Goal: Register for event/course

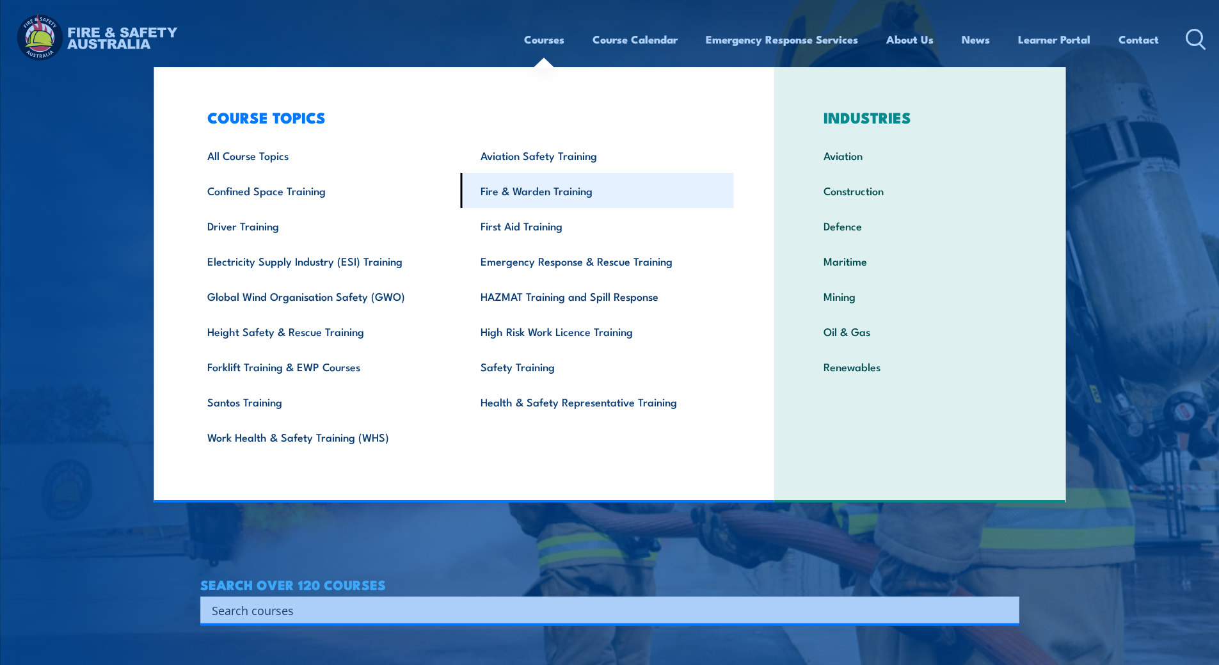
click at [538, 191] on link "Fire & Warden Training" at bounding box center [597, 190] width 273 height 35
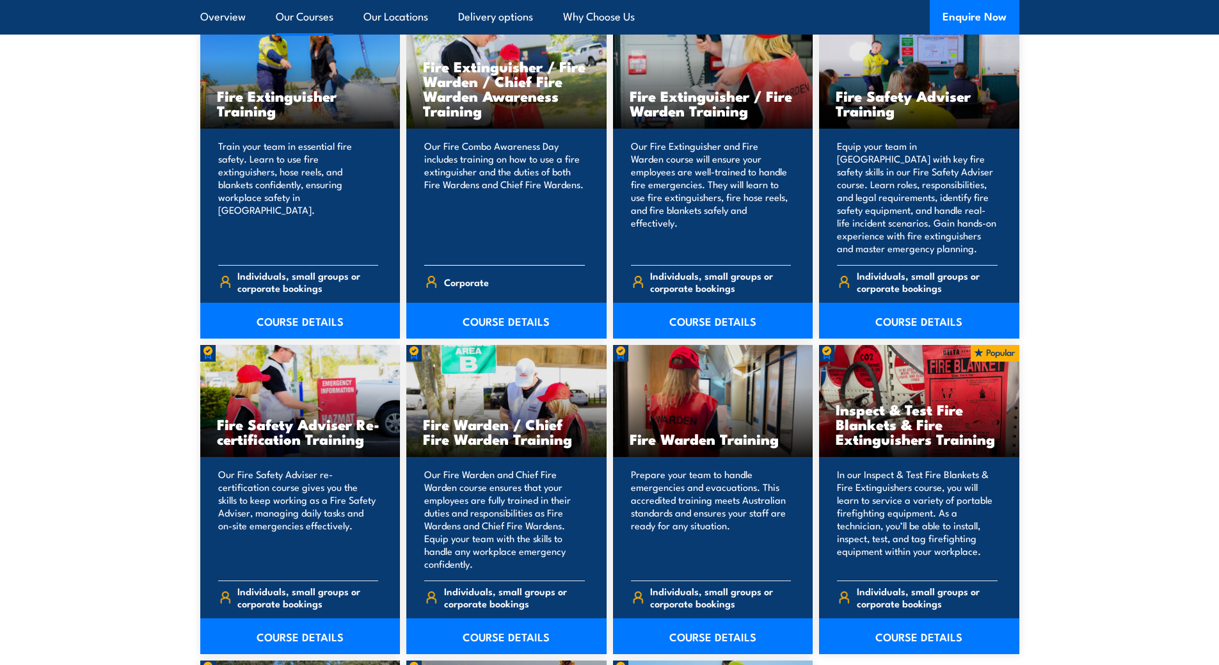
scroll to position [1472, 0]
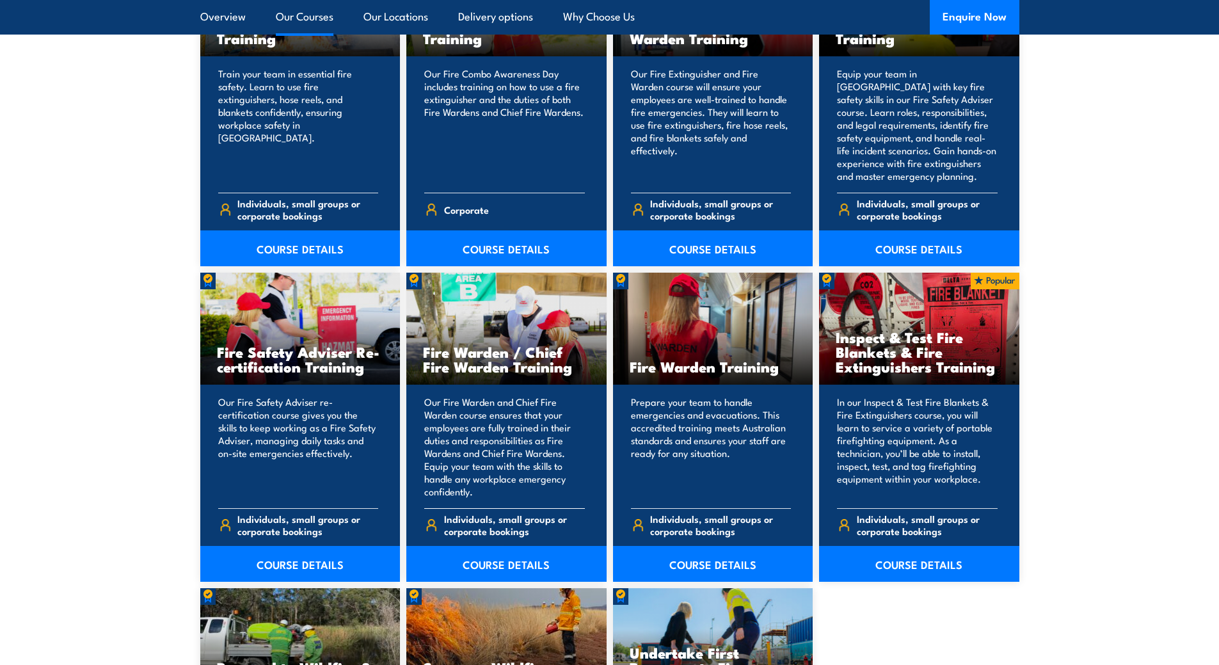
click at [529, 397] on p "Our Fire Warden and Chief Fire Warden course ensures that your employees are fu…" at bounding box center [504, 446] width 161 height 102
click at [459, 288] on div "Fire Warden / Chief Fire Warden Training" at bounding box center [506, 329] width 200 height 112
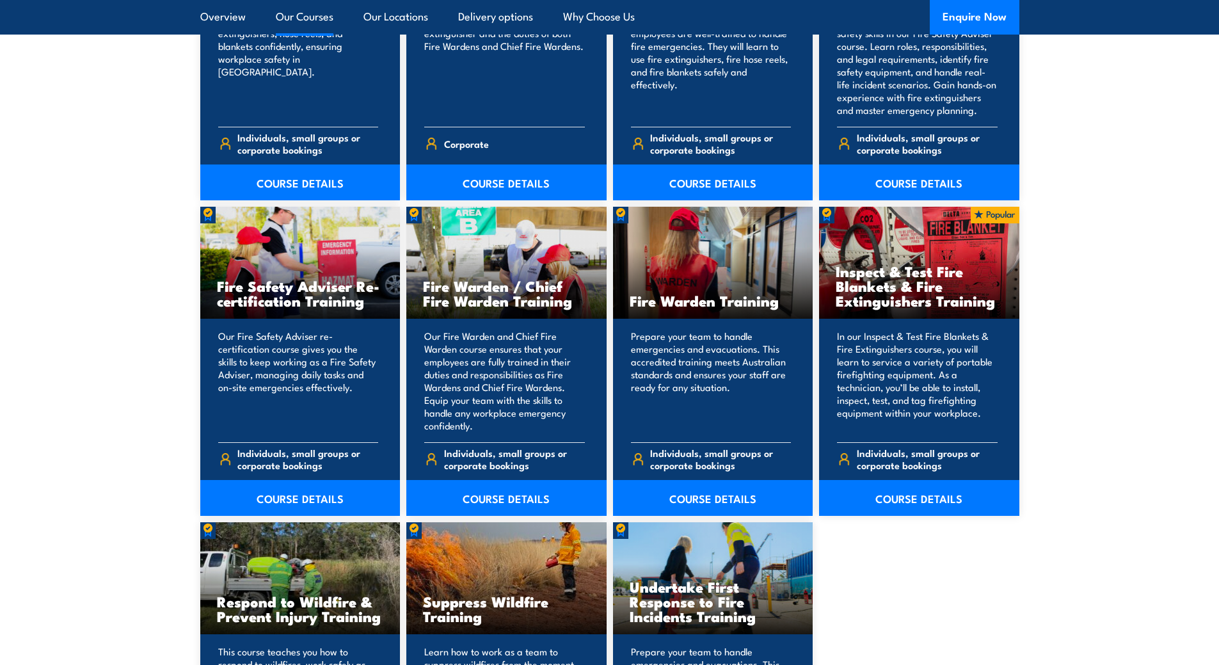
scroll to position [1600, 0]
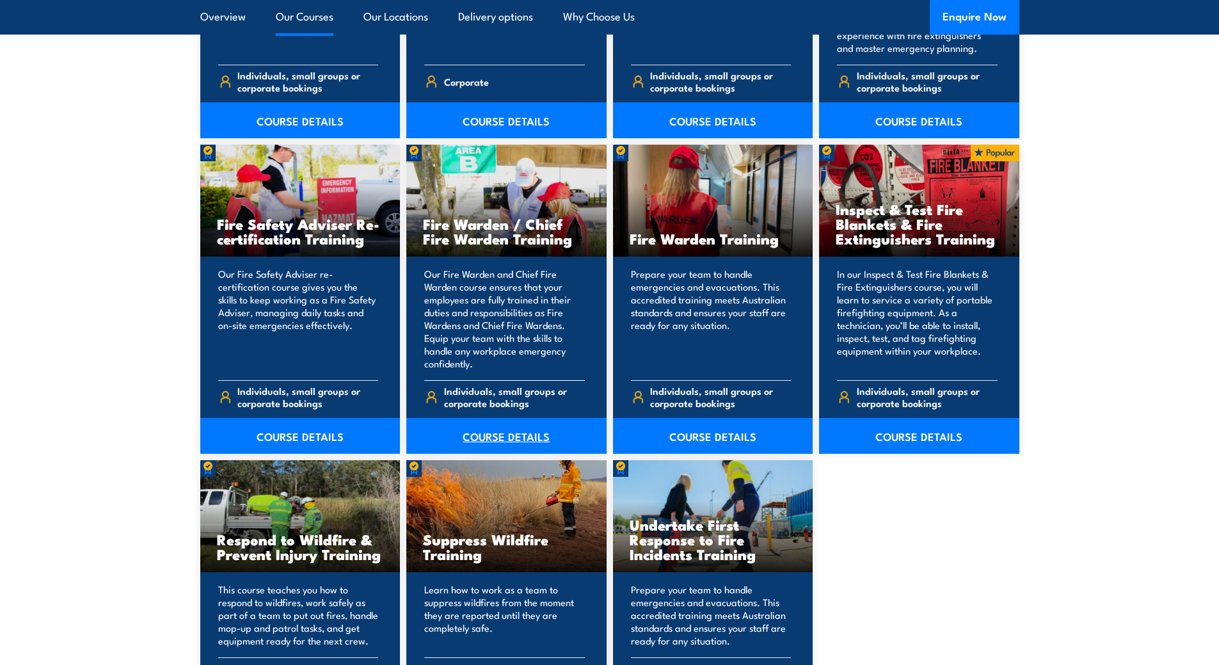
click at [502, 431] on link "COURSE DETAILS" at bounding box center [506, 436] width 200 height 36
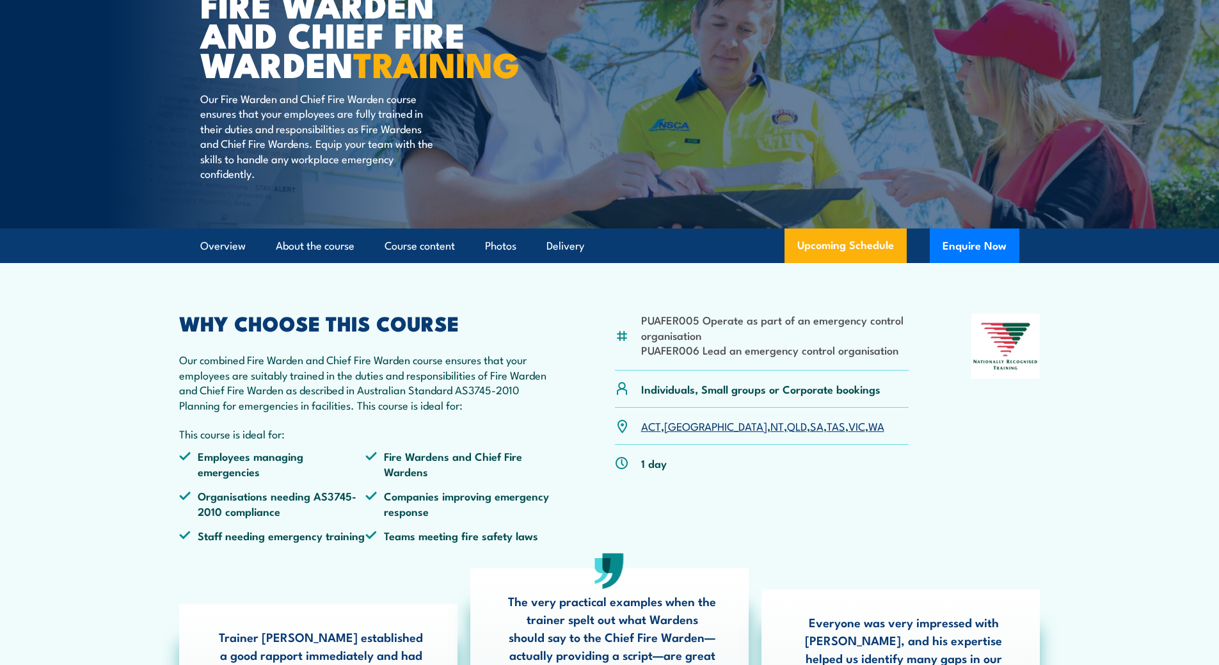
scroll to position [192, 0]
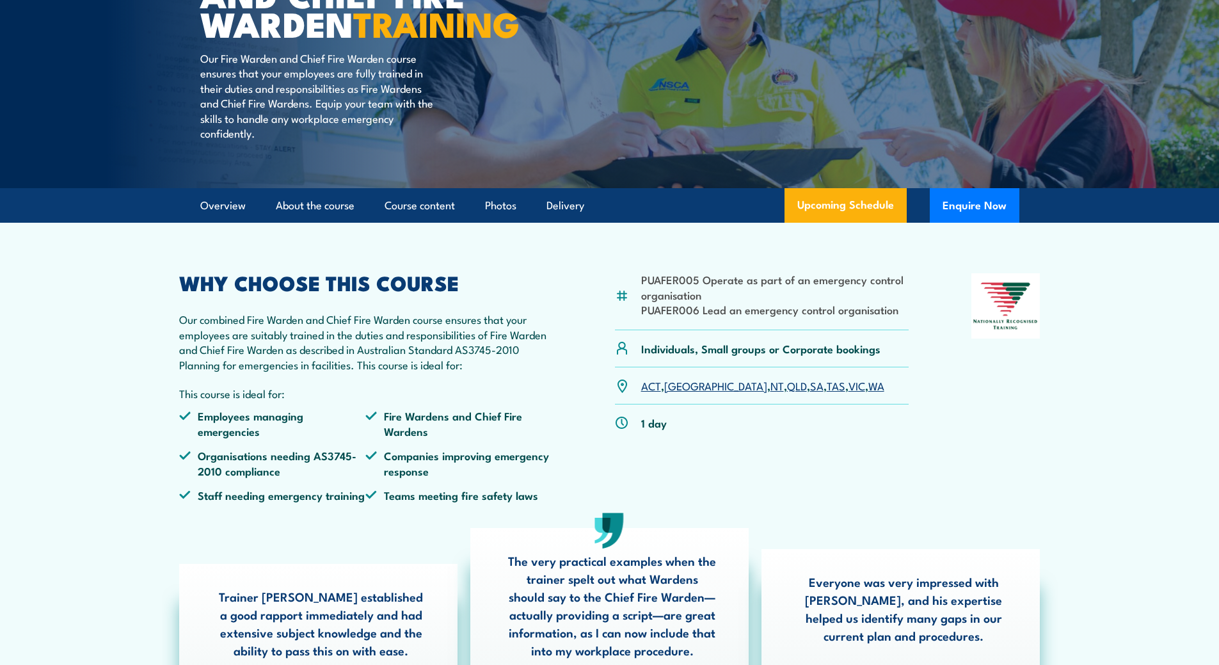
click at [677, 393] on link "[GEOGRAPHIC_DATA]" at bounding box center [715, 385] width 103 height 15
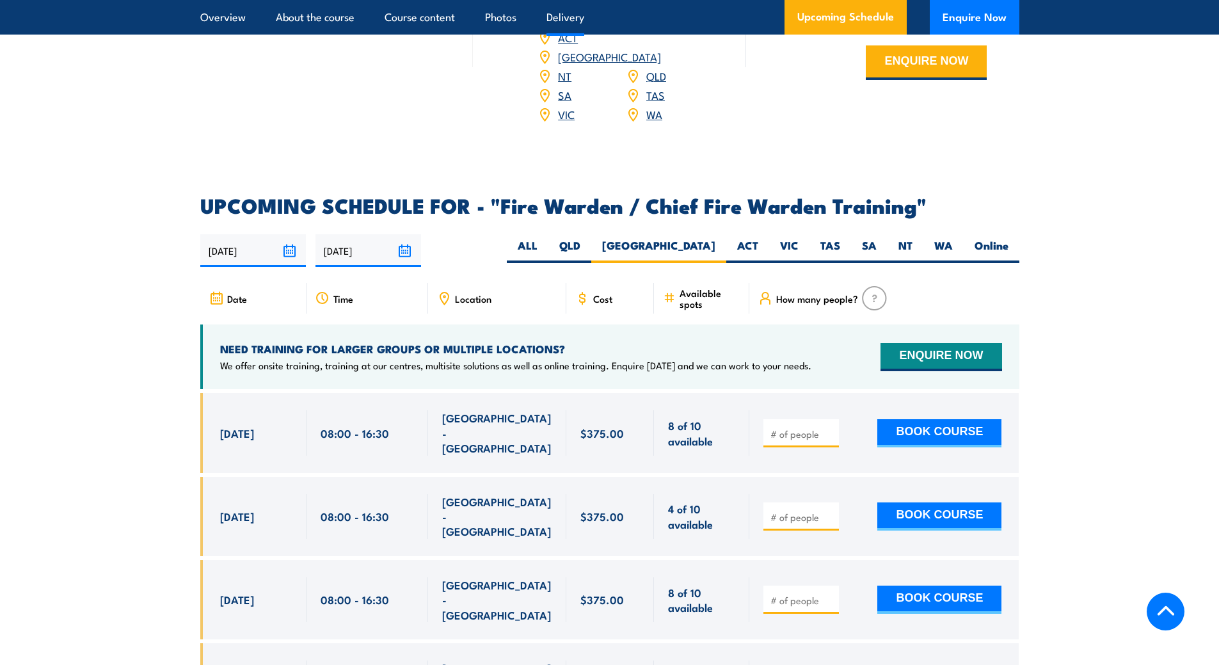
scroll to position [1627, 0]
